Goal: Book appointment/travel/reservation

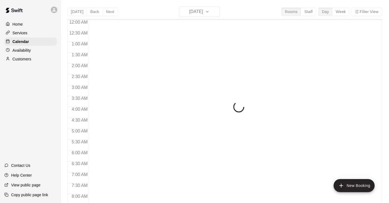
scroll to position [206, 0]
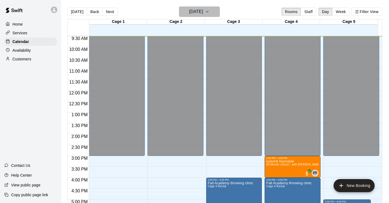
click at [209, 11] on icon "button" at bounding box center [207, 11] width 4 height 7
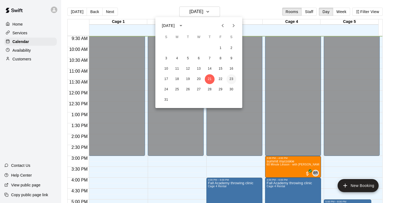
click at [230, 80] on button "23" at bounding box center [232, 79] width 10 height 10
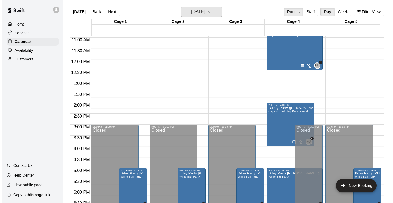
scroll to position [238, 0]
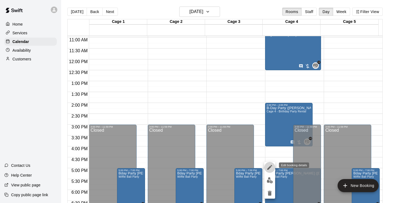
click at [269, 168] on icon "edit" at bounding box center [269, 167] width 5 height 5
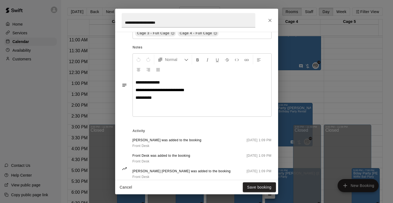
scroll to position [239, 0]
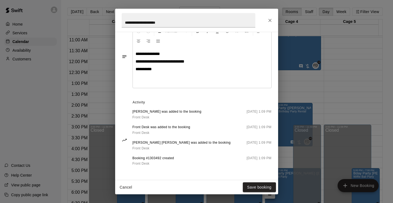
click at [146, 76] on div "**********" at bounding box center [202, 67] width 139 height 41
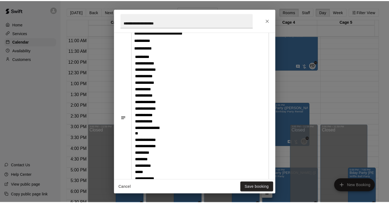
scroll to position [265, 0]
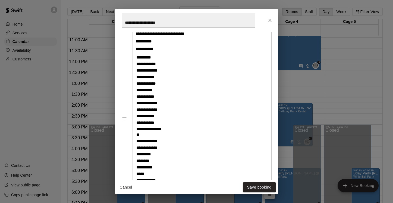
click at [171, 51] on p "**********" at bounding box center [202, 48] width 133 height 5
click at [253, 185] on button "Save booking" at bounding box center [259, 187] width 33 height 10
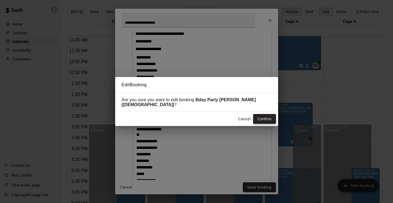
click at [262, 117] on button "Confirm" at bounding box center [264, 119] width 23 height 10
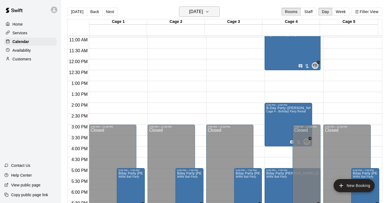
click at [209, 11] on icon "button" at bounding box center [207, 11] width 4 height 7
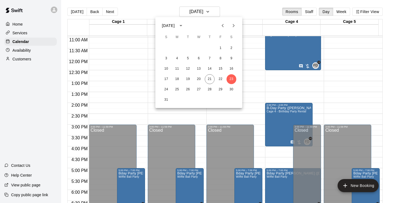
click at [231, 26] on icon "Next month" at bounding box center [233, 25] width 7 height 7
click at [167, 58] on button "7" at bounding box center [166, 59] width 10 height 10
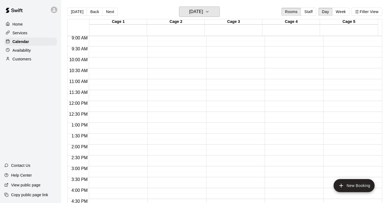
scroll to position [194, 0]
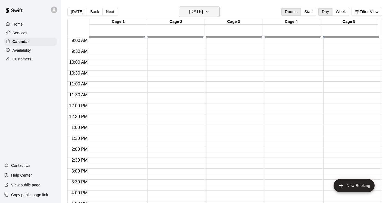
click at [209, 10] on icon "button" at bounding box center [207, 11] width 4 height 7
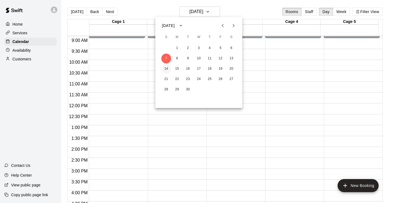
click at [166, 68] on button "14" at bounding box center [166, 69] width 10 height 10
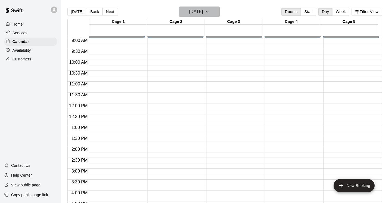
click at [209, 13] on icon "button" at bounding box center [207, 11] width 4 height 7
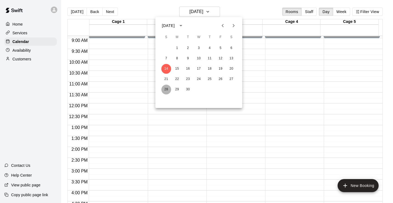
click at [165, 90] on button "28" at bounding box center [166, 90] width 10 height 10
